Goal: Task Accomplishment & Management: Use online tool/utility

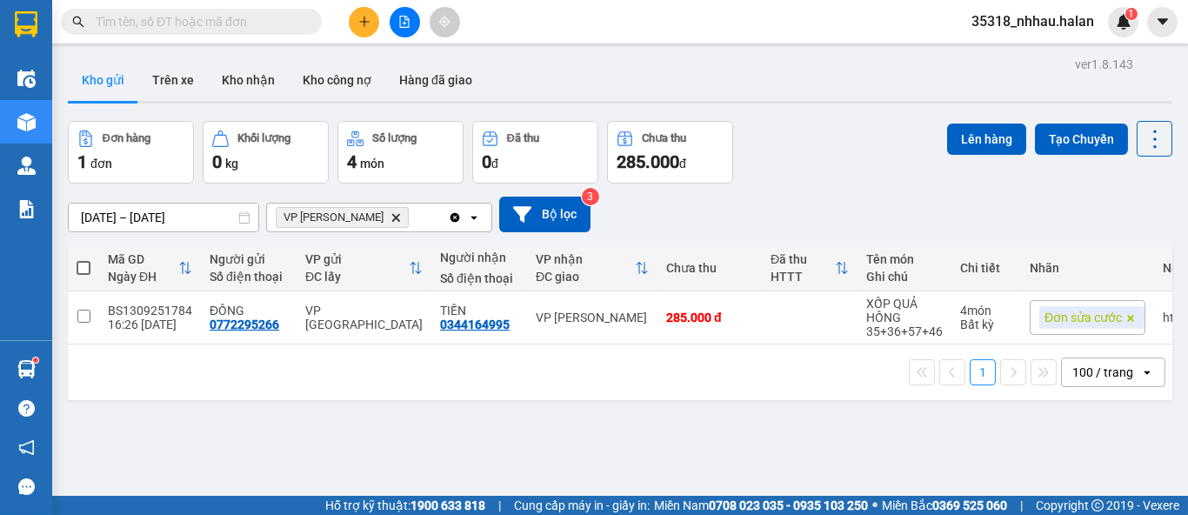
scroll to position [79, 0]
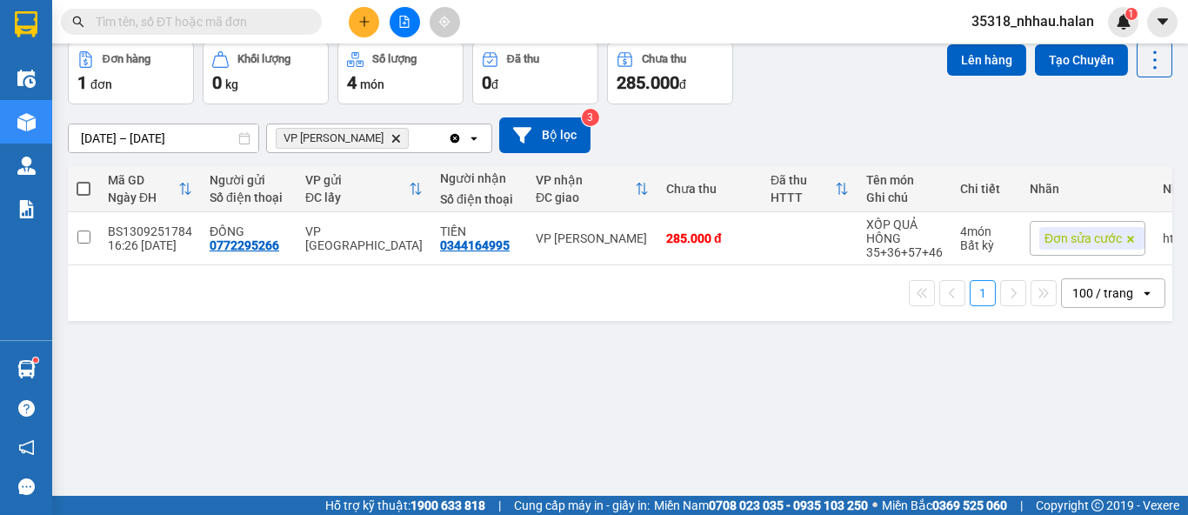
click at [392, 137] on icon "VP Nguyễn Trãi, close by backspace" at bounding box center [396, 138] width 8 height 8
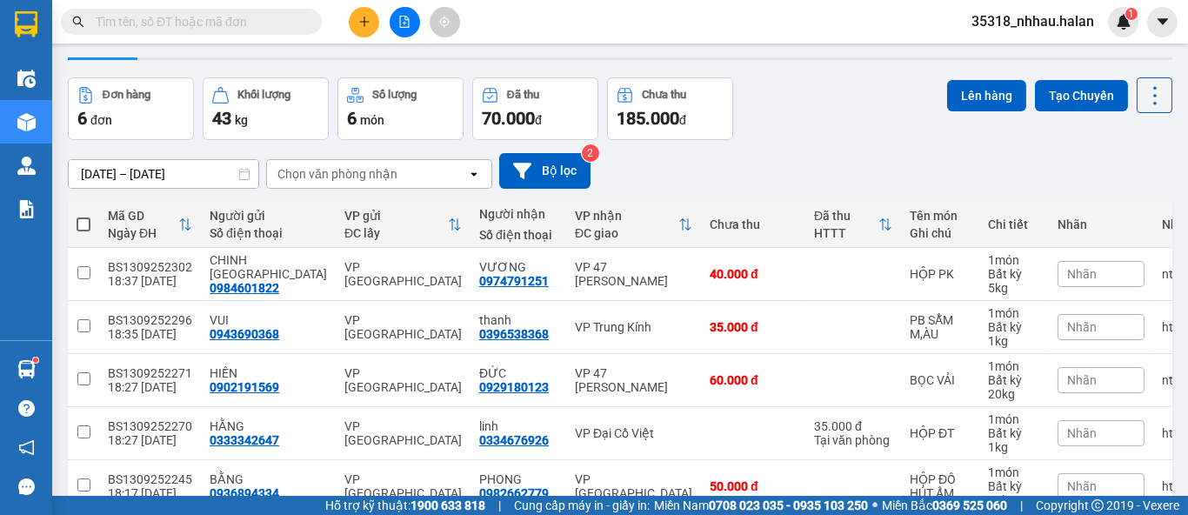
scroll to position [0, 0]
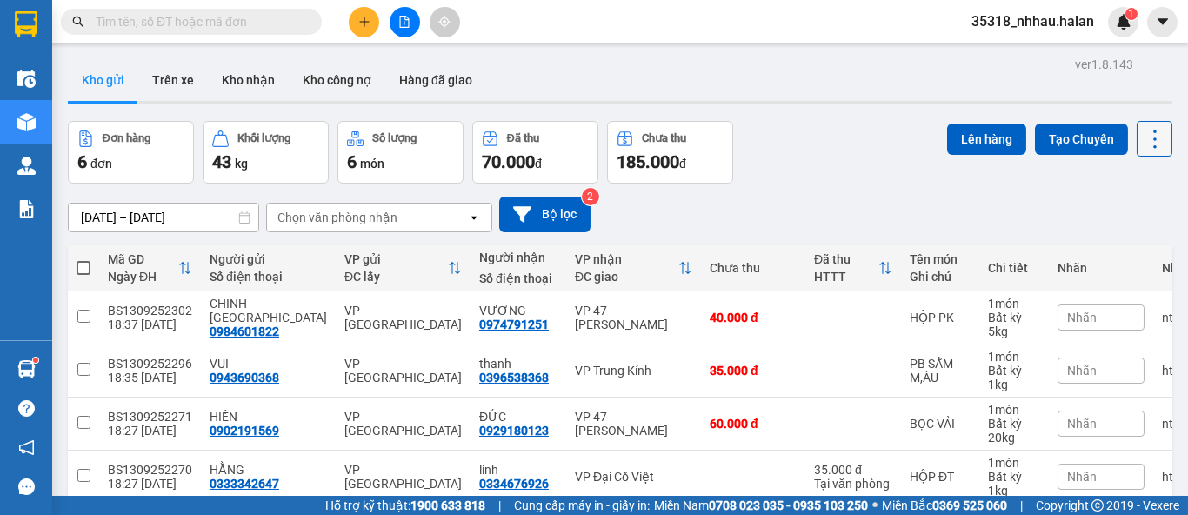
click at [1150, 130] on icon at bounding box center [1155, 139] width 24 height 24
click at [1126, 244] on span "Làm mới" at bounding box center [1117, 248] width 48 height 17
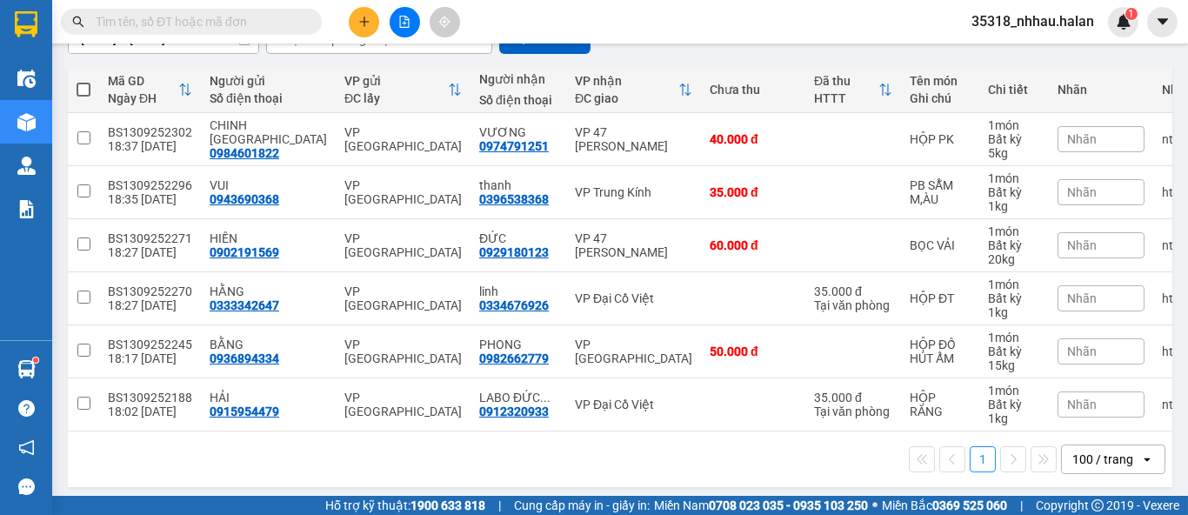
scroll to position [191, 0]
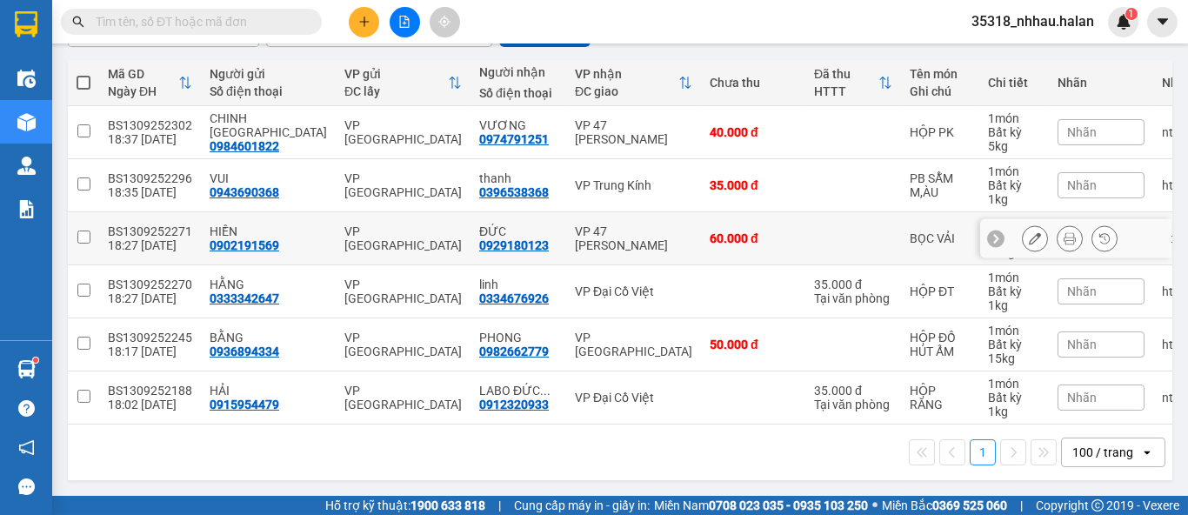
click at [717, 231] on div "60.000 đ" at bounding box center [753, 238] width 87 height 14
checkbox input "true"
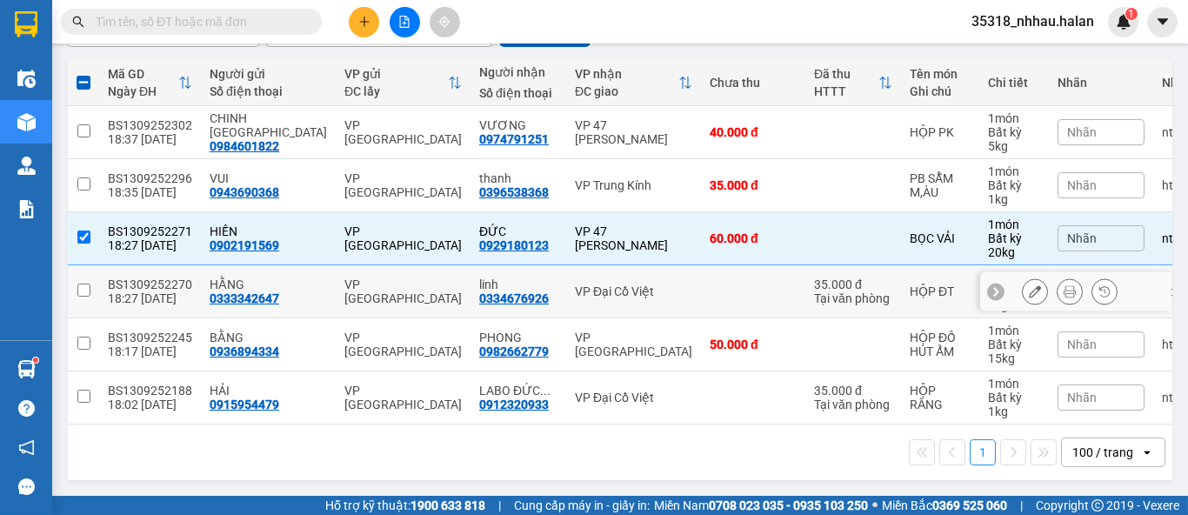
click at [705, 271] on td at bounding box center [753, 291] width 104 height 53
checkbox input "true"
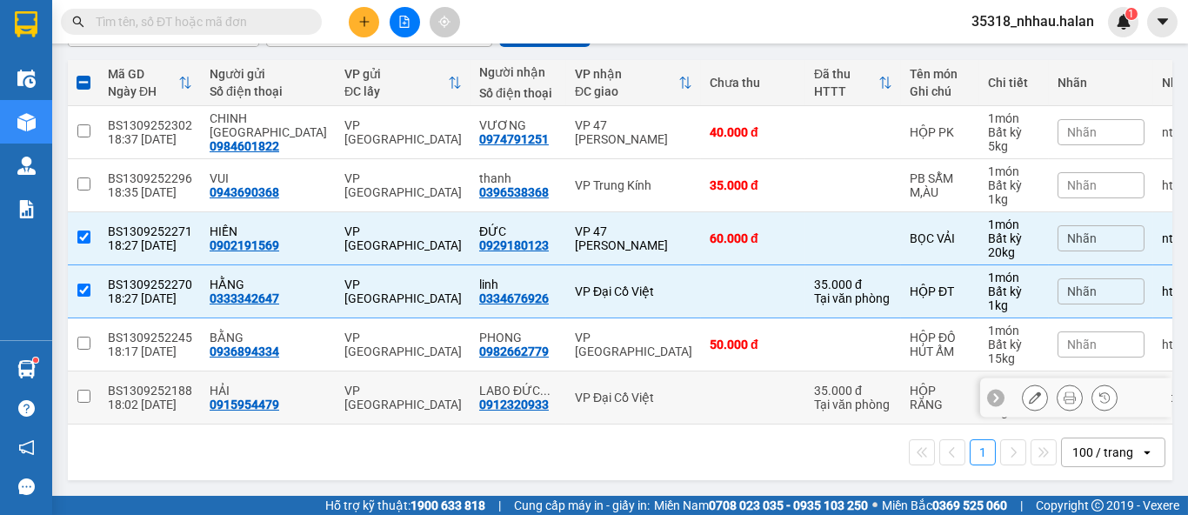
click at [725, 378] on td at bounding box center [753, 397] width 104 height 53
checkbox input "true"
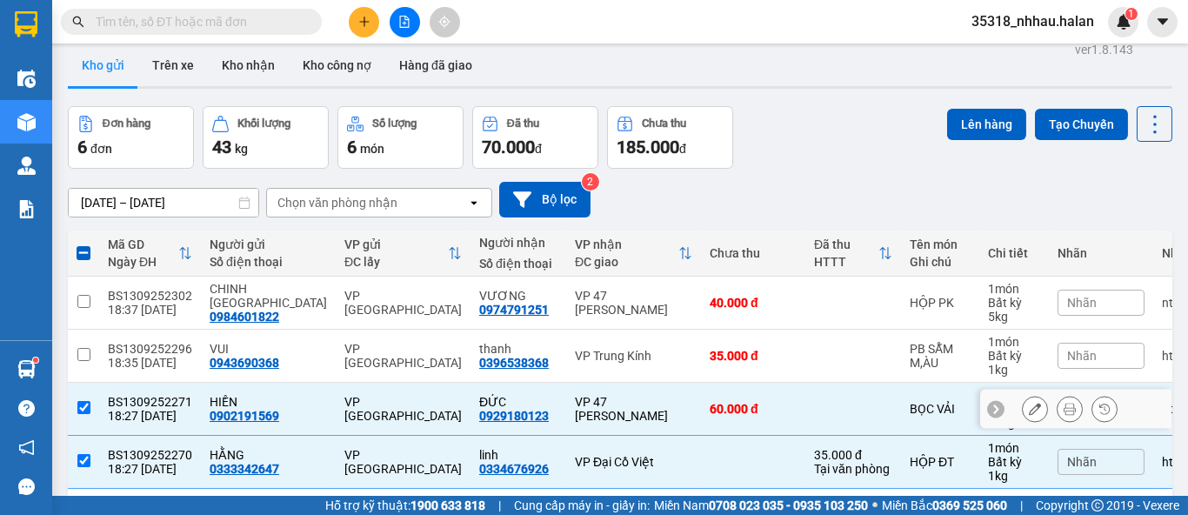
scroll to position [0, 0]
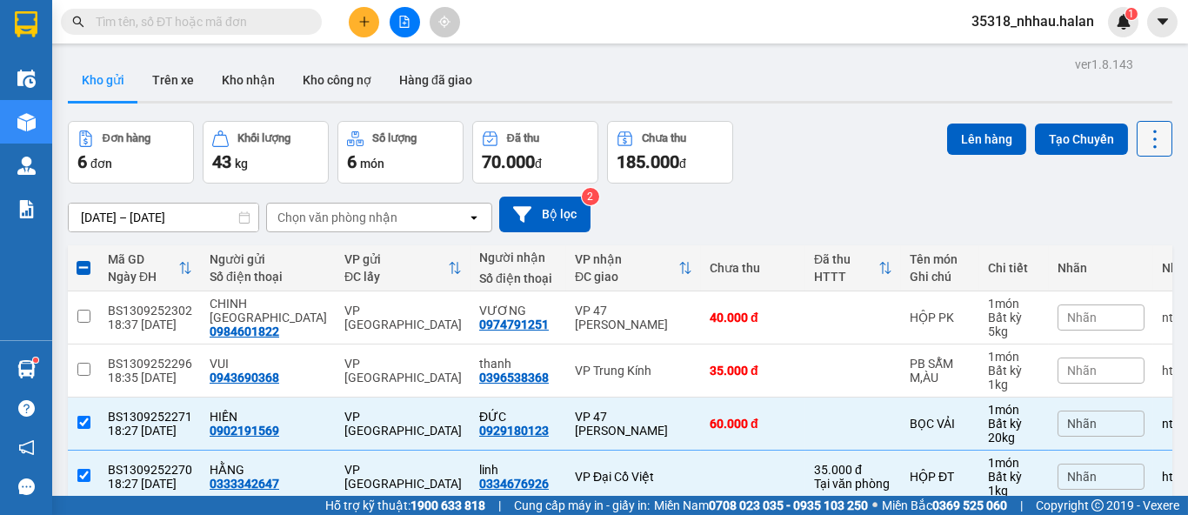
click at [1144, 124] on button at bounding box center [1155, 139] width 36 height 36
click at [1130, 251] on span "Làm mới" at bounding box center [1117, 248] width 48 height 17
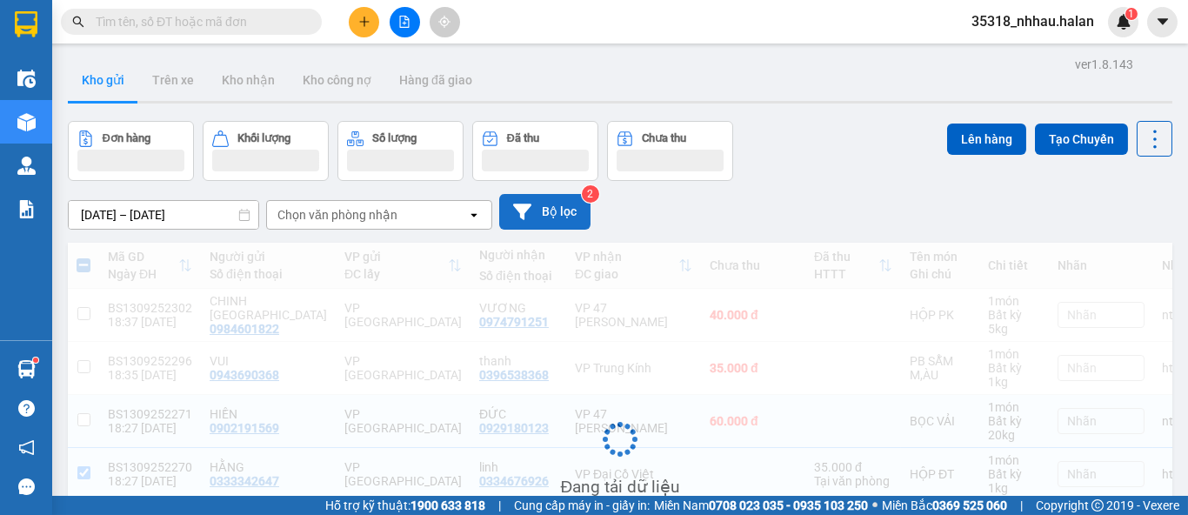
checkbox input "false"
checkbox input "true"
checkbox input "false"
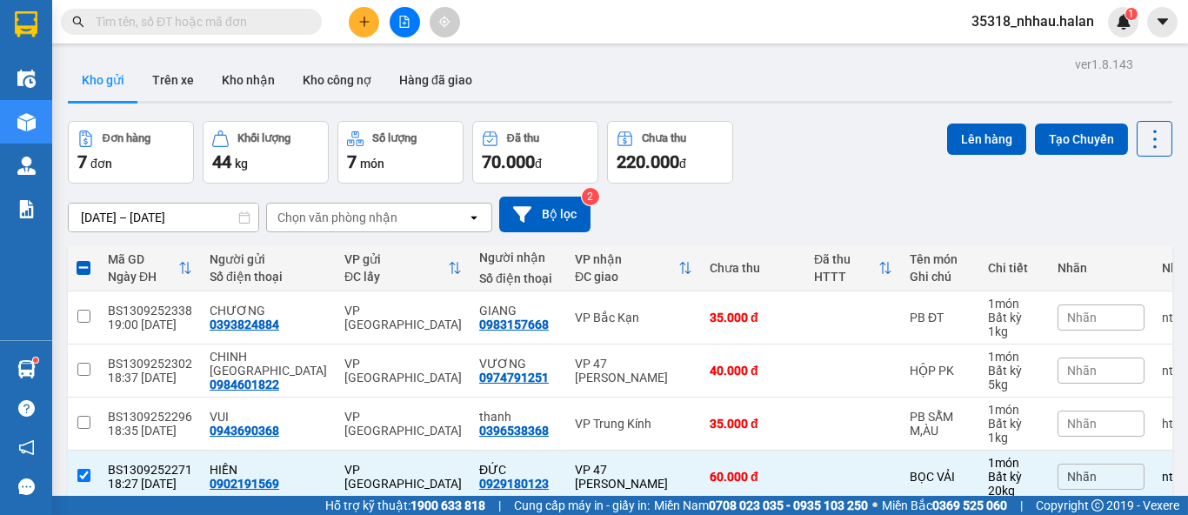
click at [404, 213] on div "Chọn văn phòng nhận" at bounding box center [367, 218] width 200 height 28
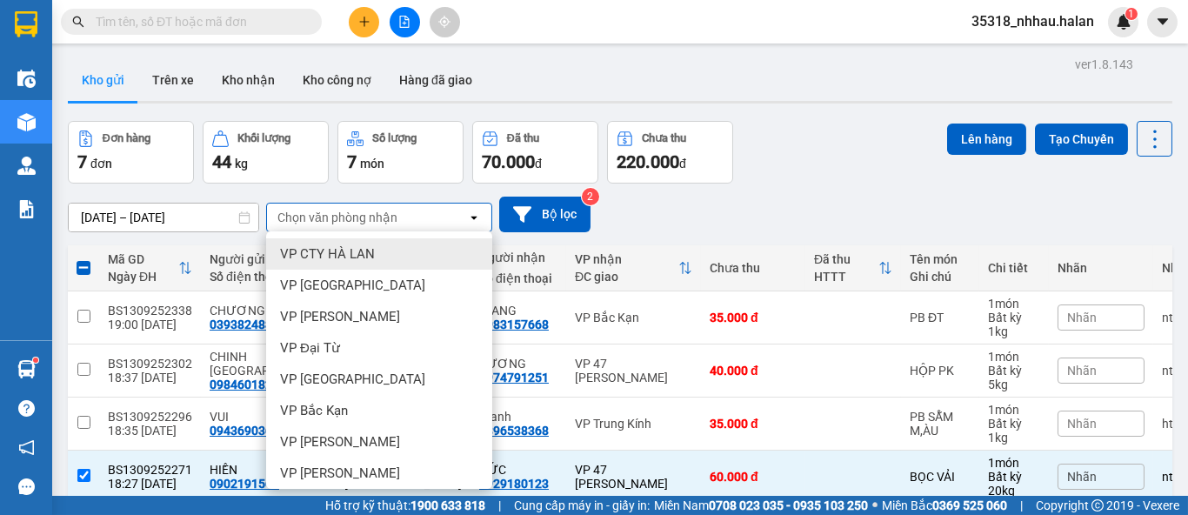
click at [402, 212] on div "Chọn văn phòng nhận" at bounding box center [367, 218] width 200 height 28
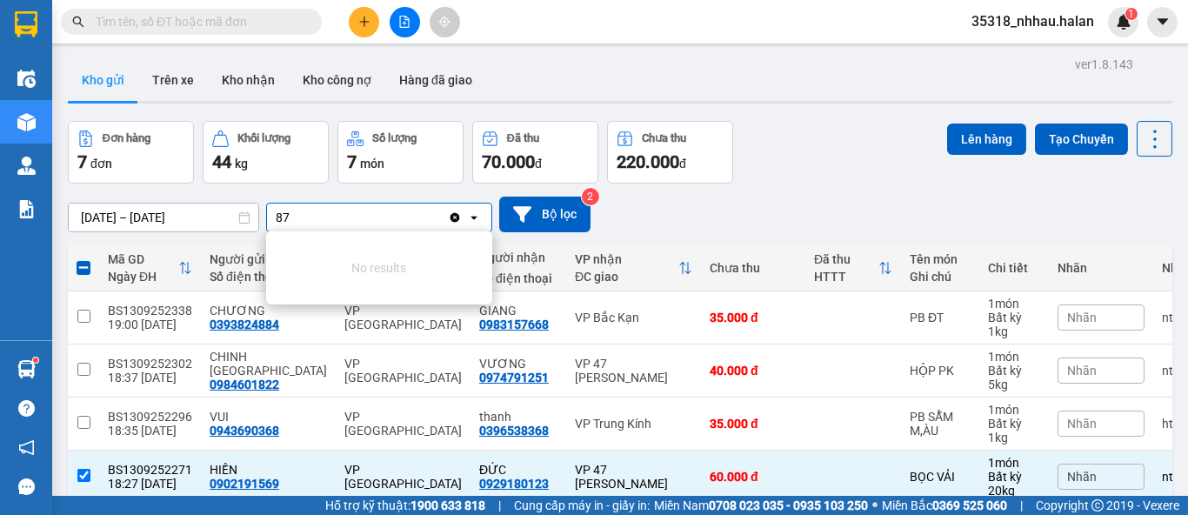
type input "8"
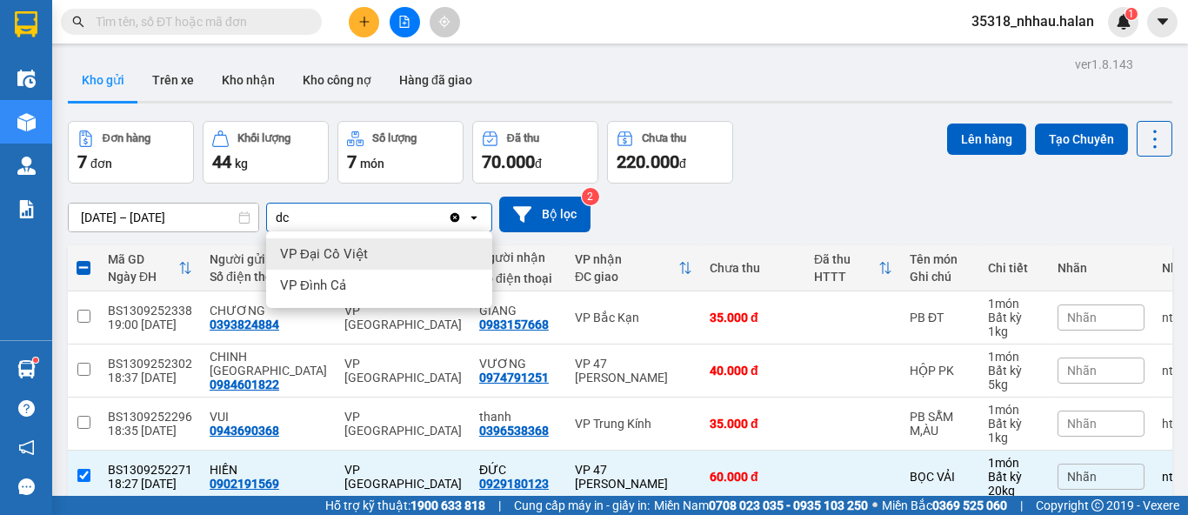
type input "dc"
click at [374, 261] on div "VP Đại Cồ Việt" at bounding box center [379, 253] width 226 height 31
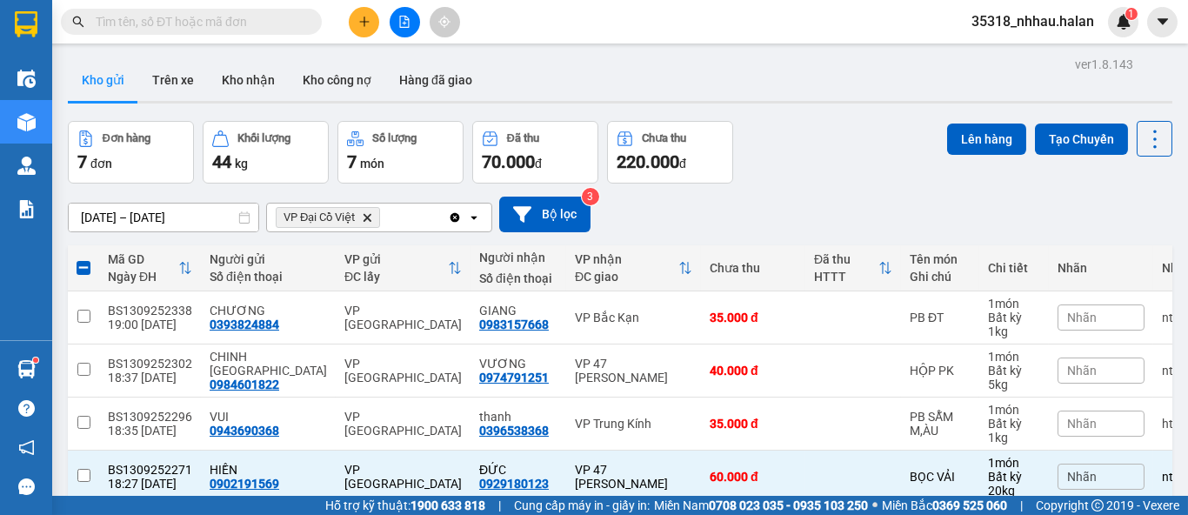
checkbox input "false"
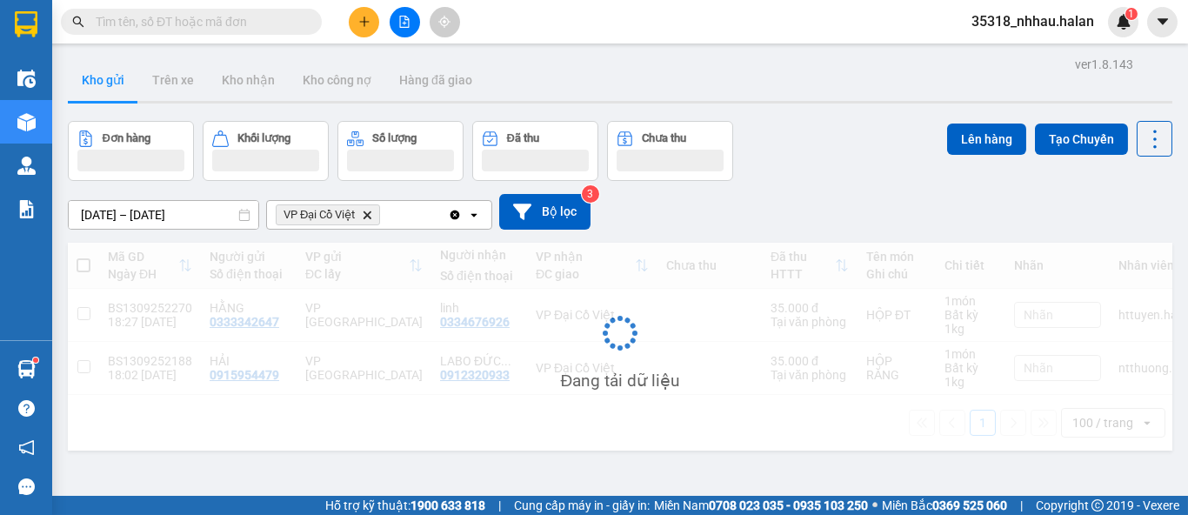
click at [410, 220] on div "VP Đại Cồ Việt Delete" at bounding box center [357, 215] width 181 height 28
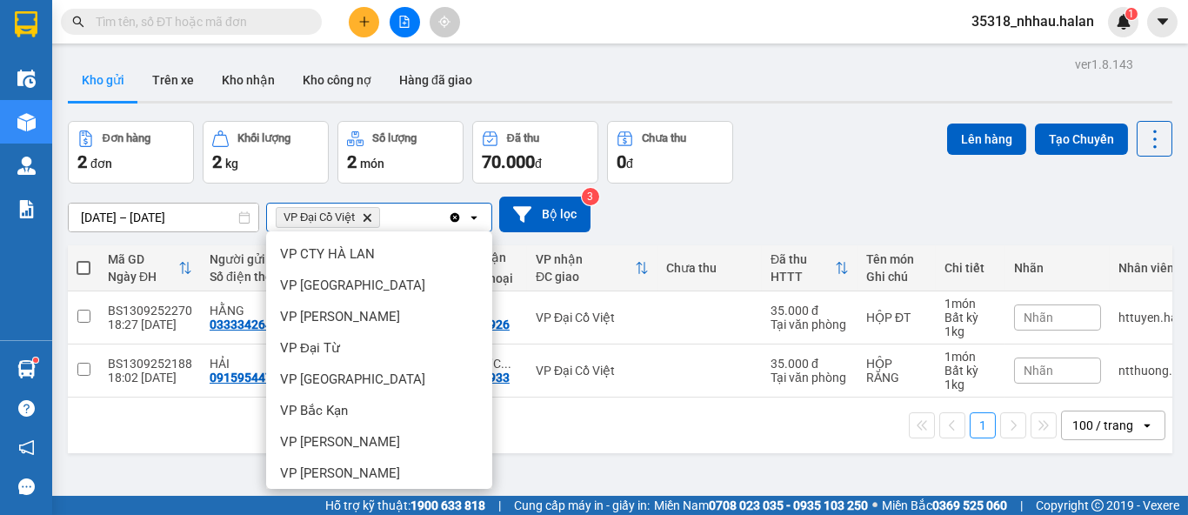
scroll to position [144, 0]
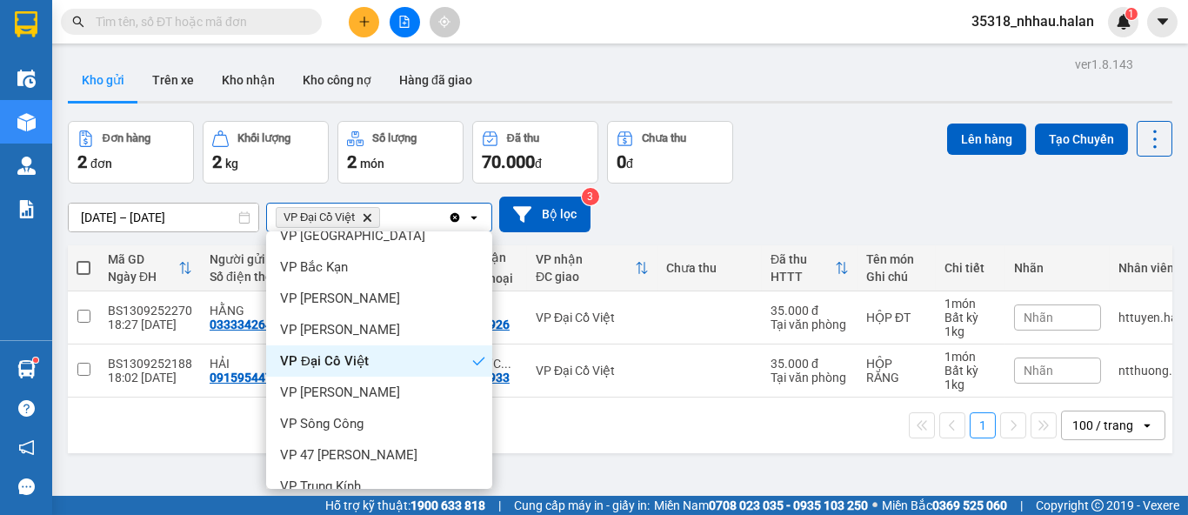
click at [744, 203] on div "[DATE] – [DATE] Press the down arrow key to interact with the calendar and sele…" at bounding box center [620, 215] width 1105 height 36
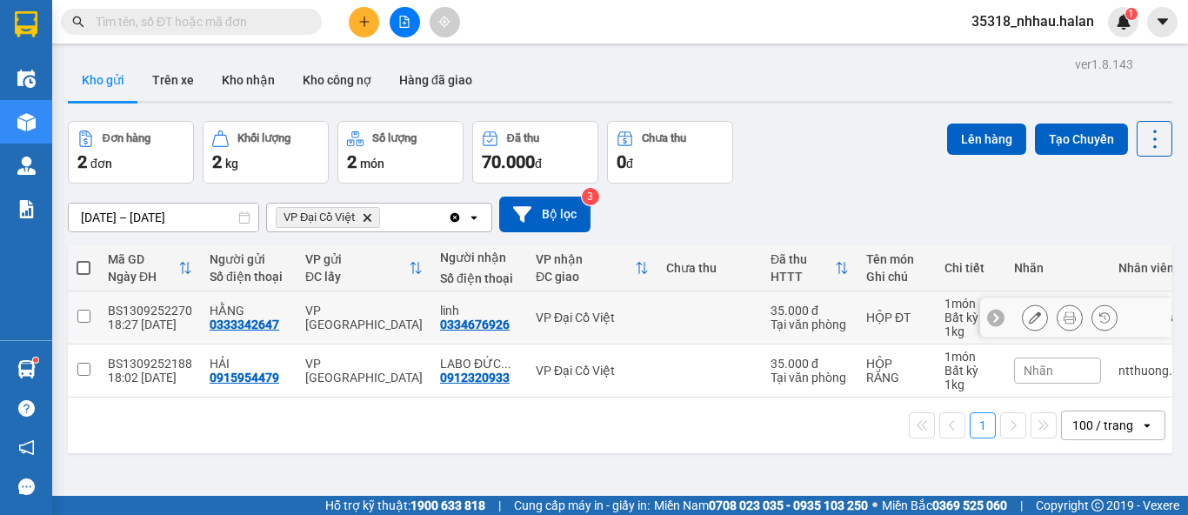
drag, startPoint x: 692, startPoint y: 307, endPoint x: 693, endPoint y: 317, distance: 9.7
click at [692, 309] on td at bounding box center [710, 317] width 104 height 53
checkbox input "true"
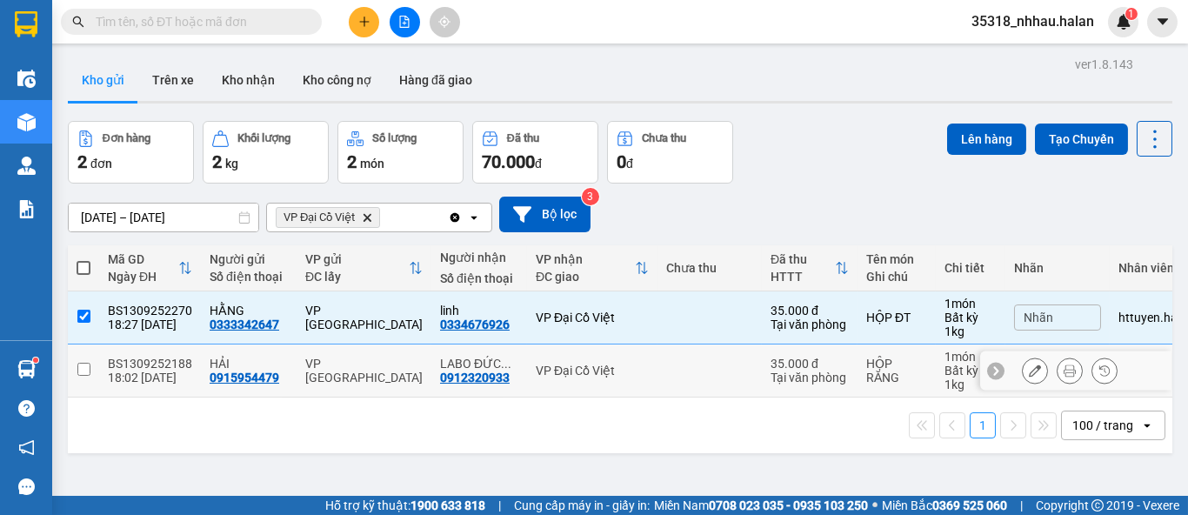
click at [692, 364] on td at bounding box center [710, 370] width 104 height 53
checkbox input "true"
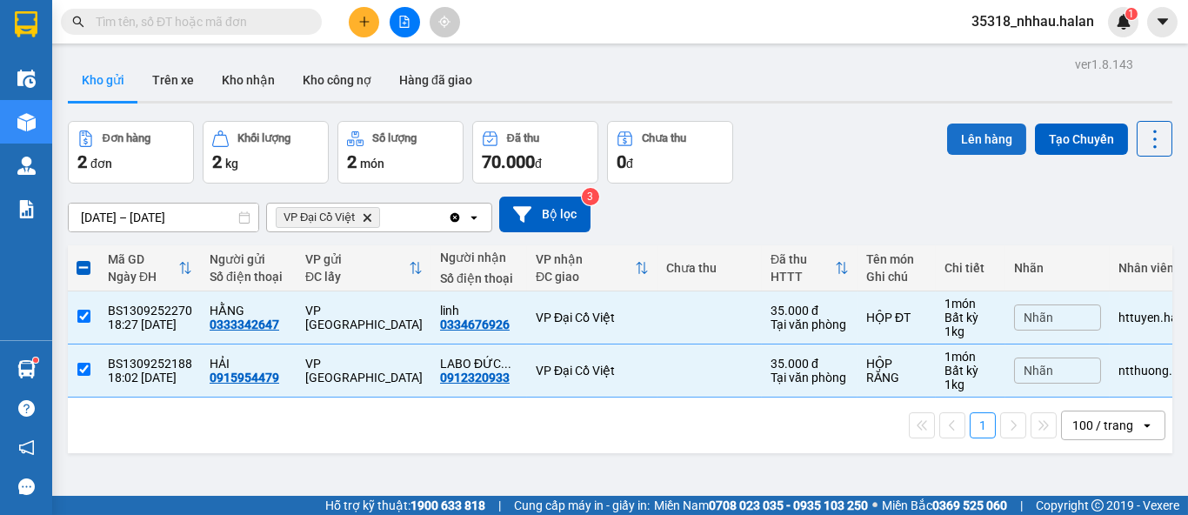
click at [960, 141] on button "Lên hàng" at bounding box center [986, 139] width 79 height 31
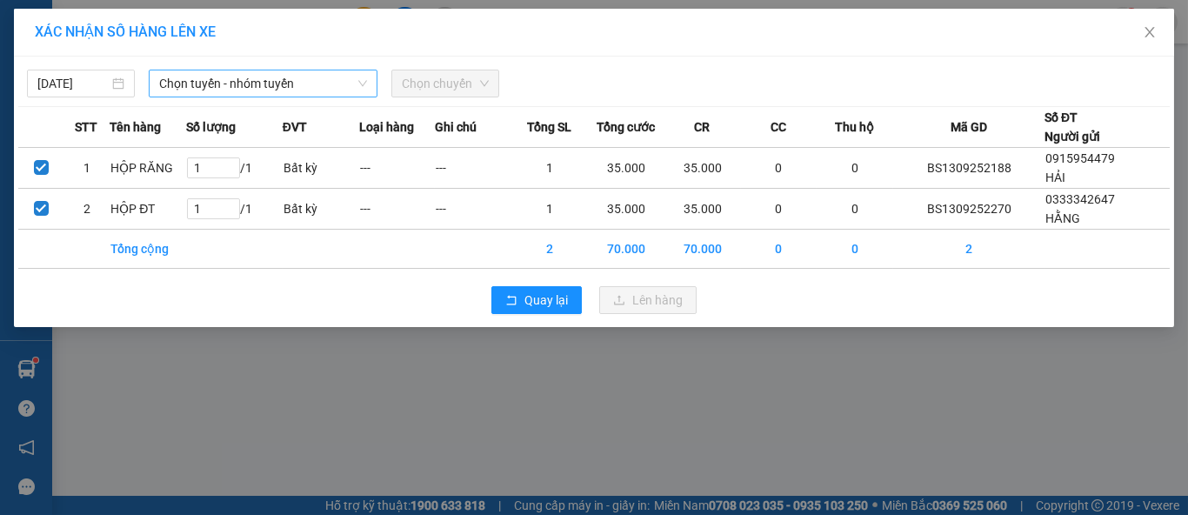
click at [294, 85] on span "Chọn tuyến - nhóm tuyến" at bounding box center [263, 83] width 208 height 26
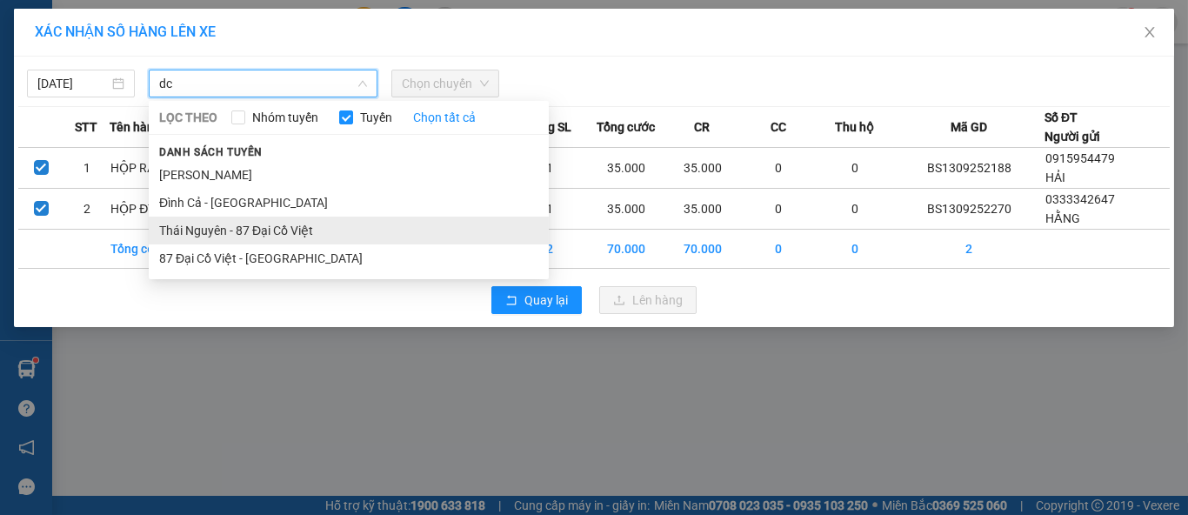
type input "dc"
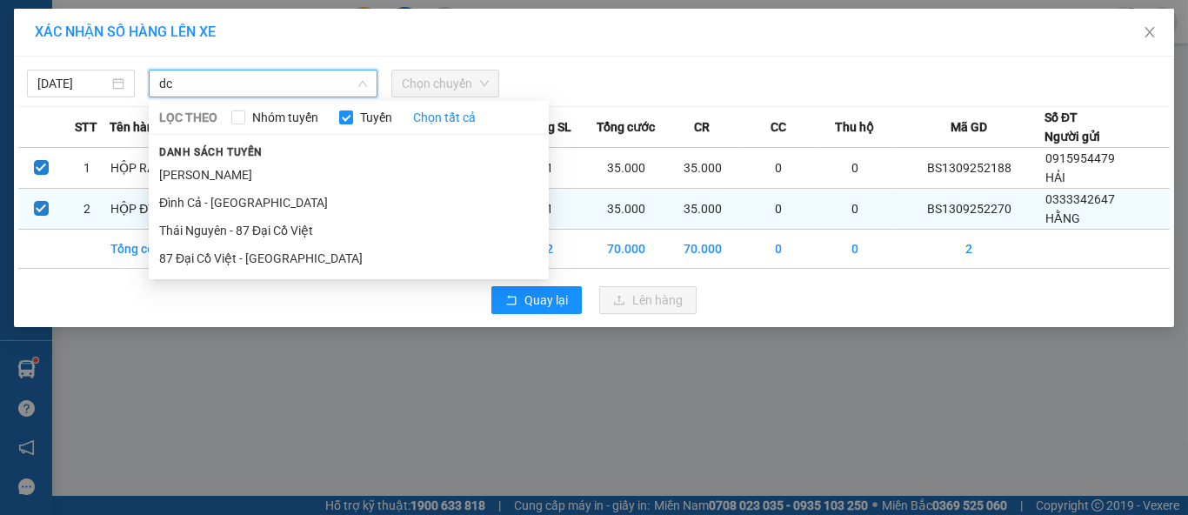
click at [264, 217] on li "Thái Nguyên - 87 Đại Cồ Việt" at bounding box center [349, 231] width 400 height 28
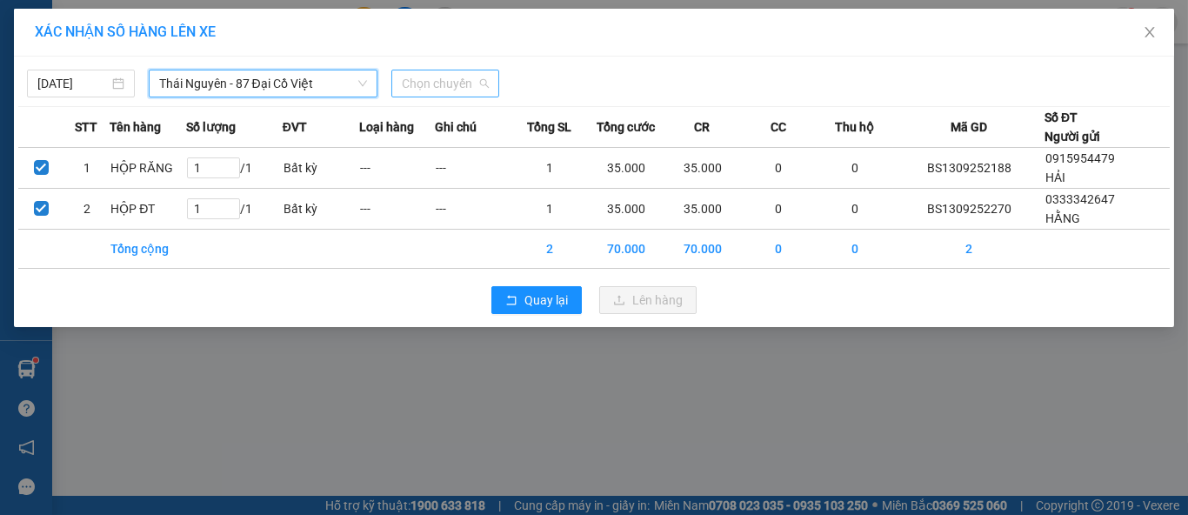
click at [450, 91] on span "Chọn chuyến" at bounding box center [445, 83] width 87 height 26
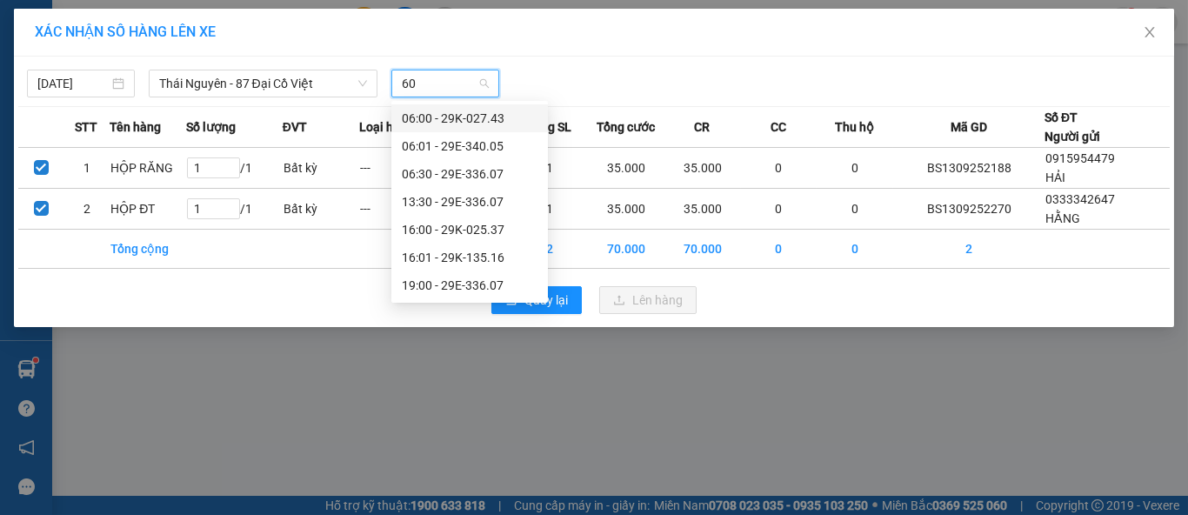
type input "607"
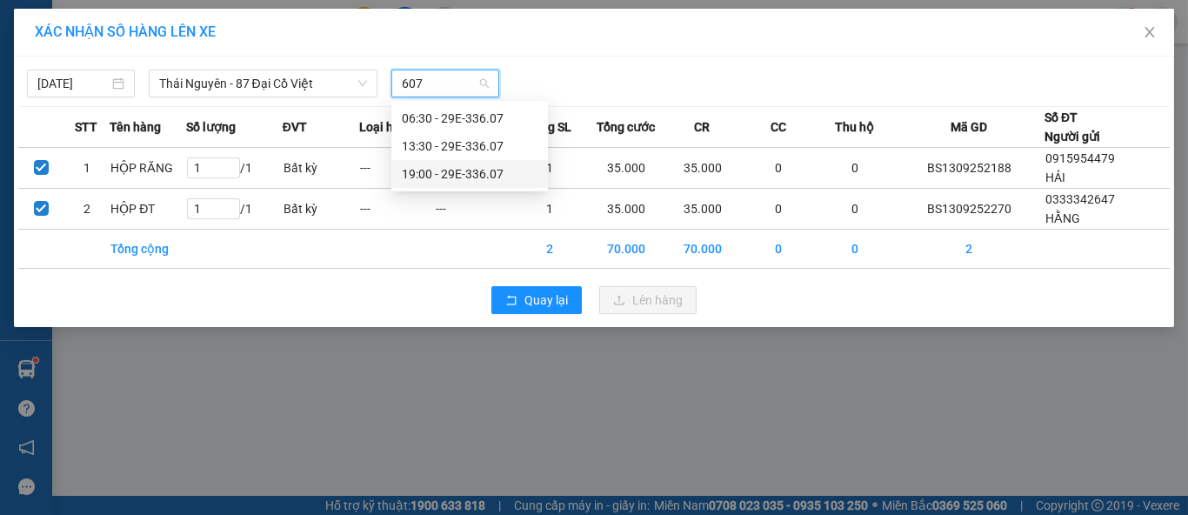
click at [477, 173] on div "19:00 - 29E-336.07" at bounding box center [470, 173] width 136 height 19
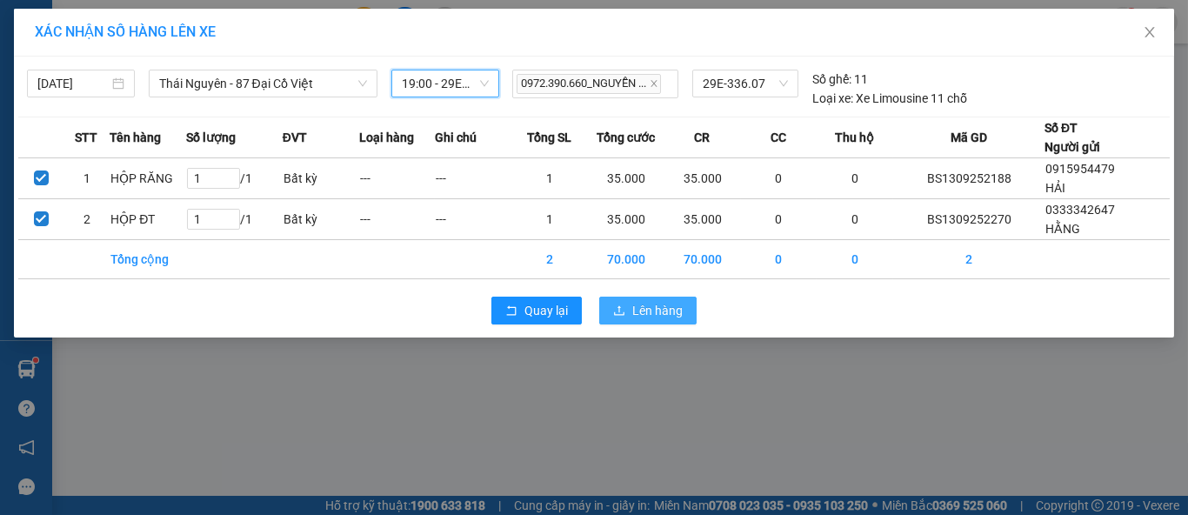
click at [654, 321] on button "Lên hàng" at bounding box center [647, 311] width 97 height 28
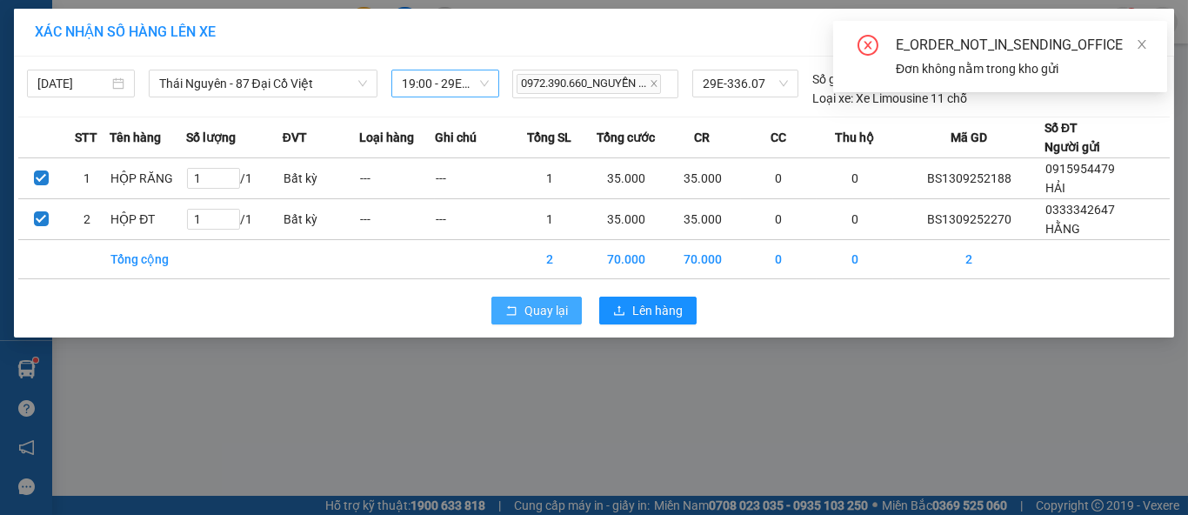
click at [558, 304] on span "Quay lại" at bounding box center [546, 310] width 43 height 19
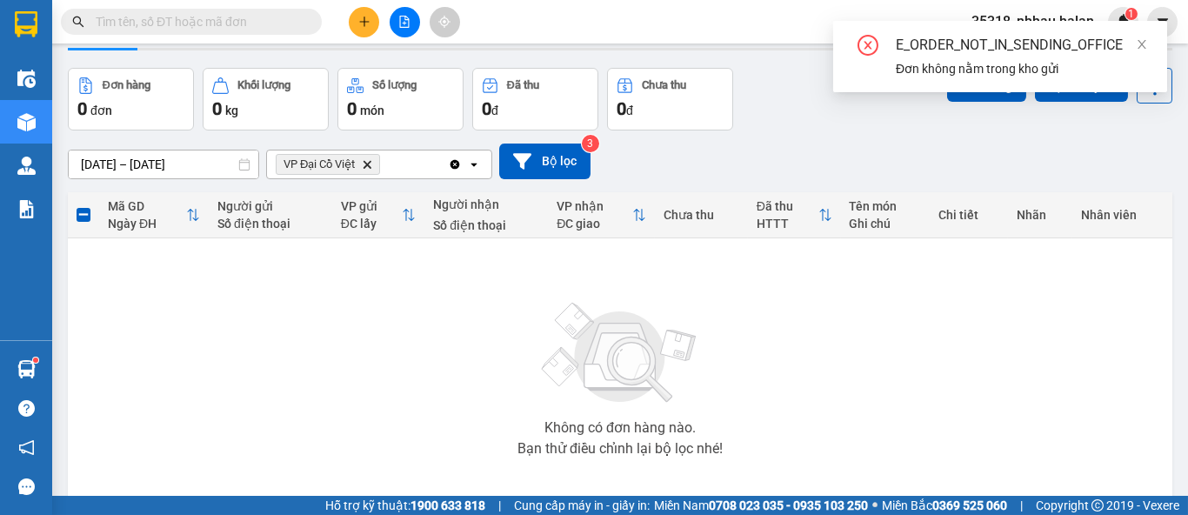
scroll to position [96, 0]
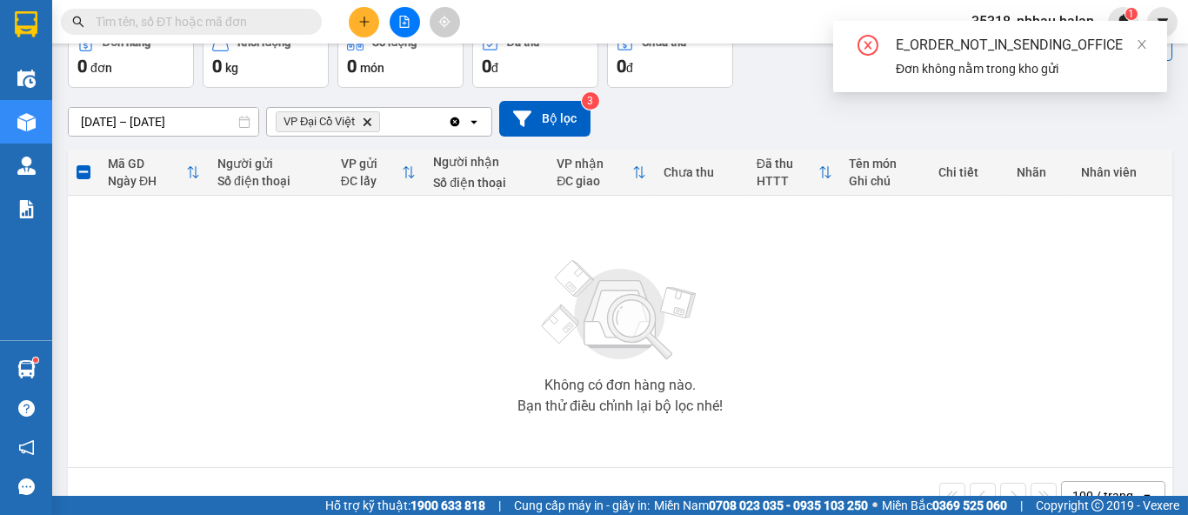
click at [368, 119] on icon "VP Đại Cồ Việt, close by backspace" at bounding box center [368, 121] width 8 height 8
